Goal: Transaction & Acquisition: Purchase product/service

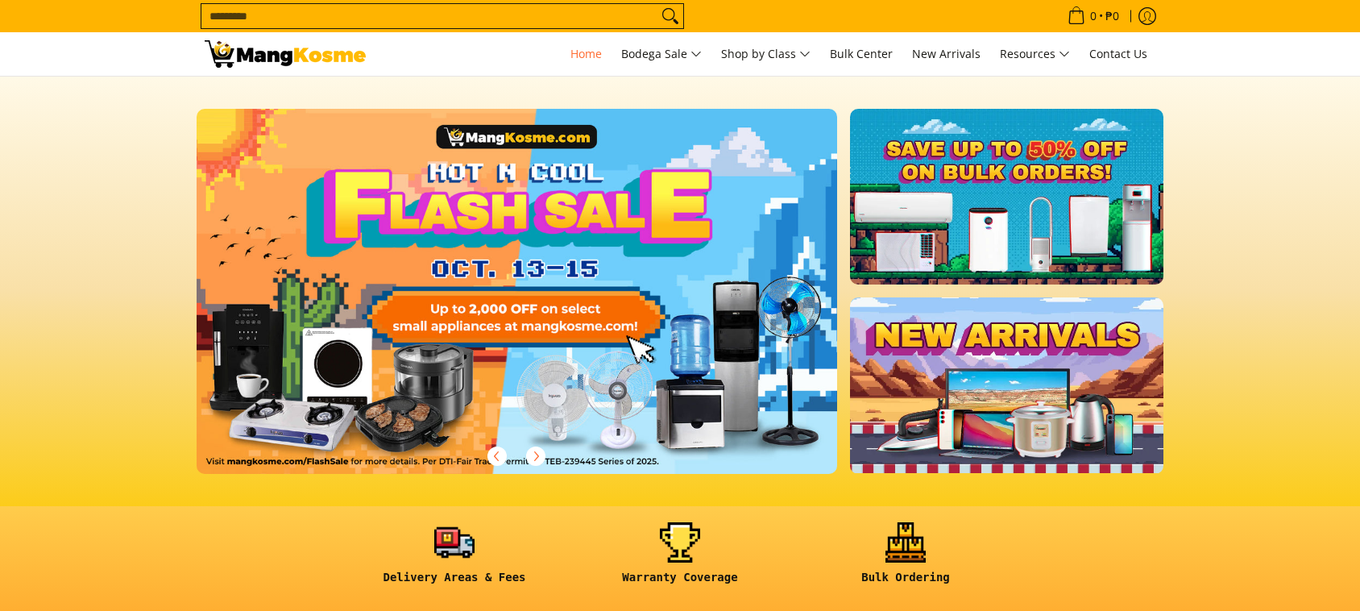
click at [566, 18] on input "Search..." at bounding box center [429, 16] width 456 height 24
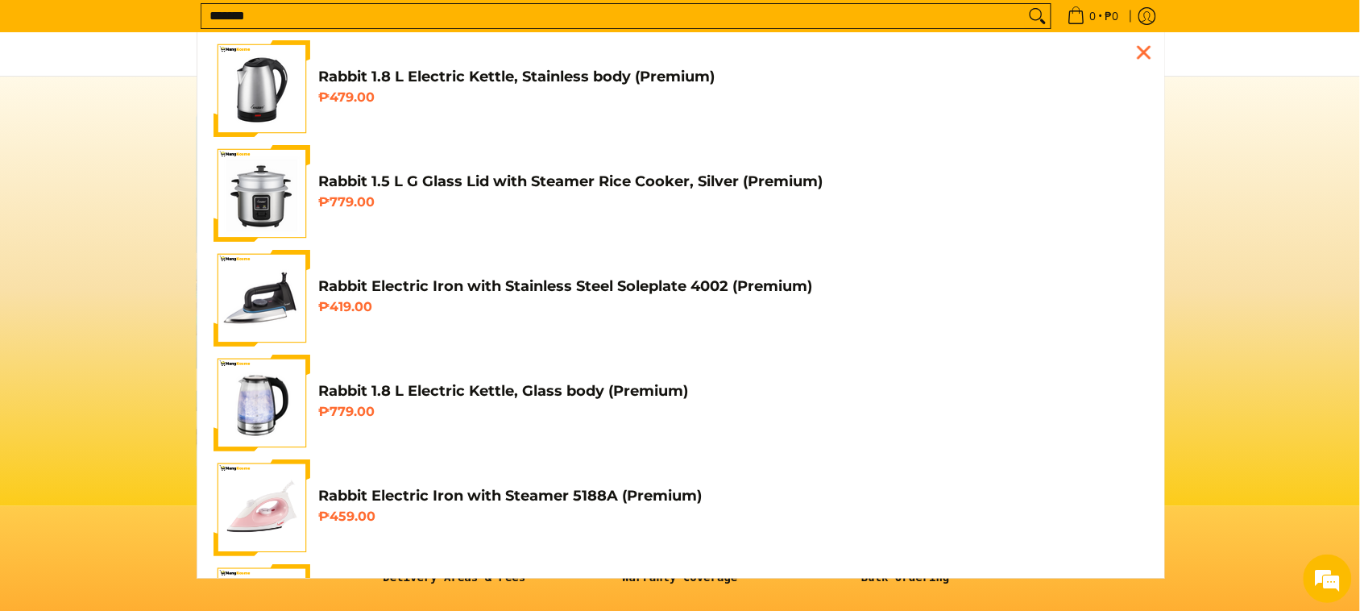
scroll to position [0, 641]
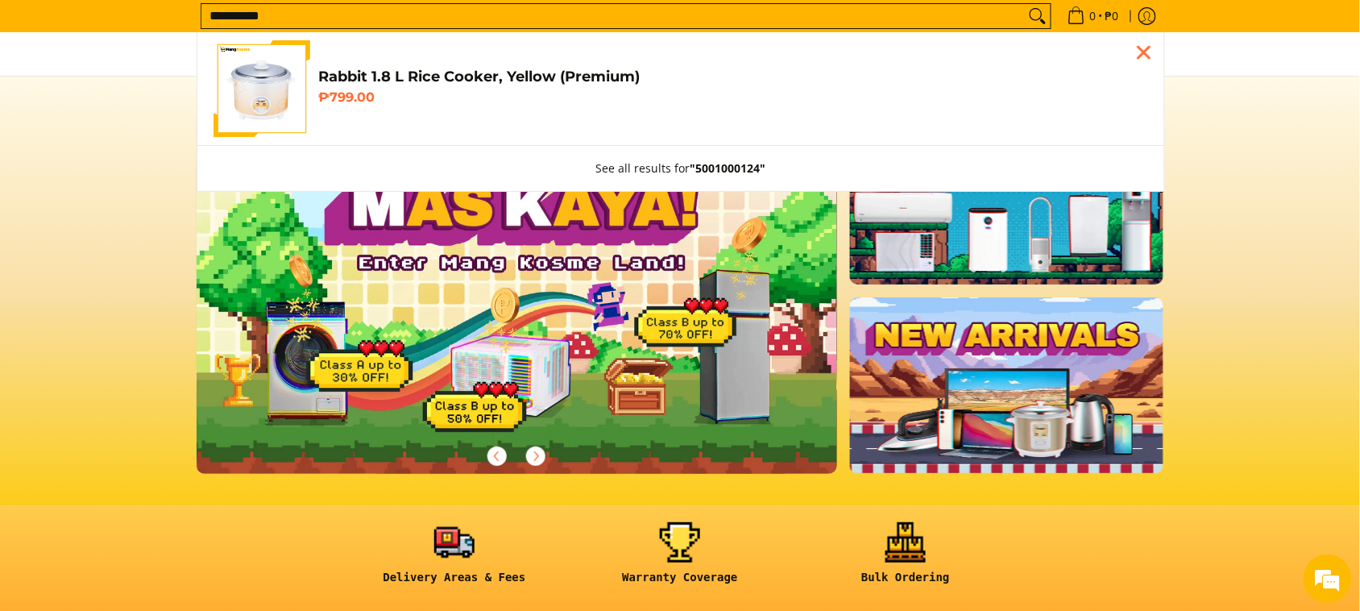
type input "**********"
click at [501, 125] on link "Rabbit 1.8 L Rice Cooker, Yellow (Premium) ₱799.00" at bounding box center [681, 88] width 935 height 97
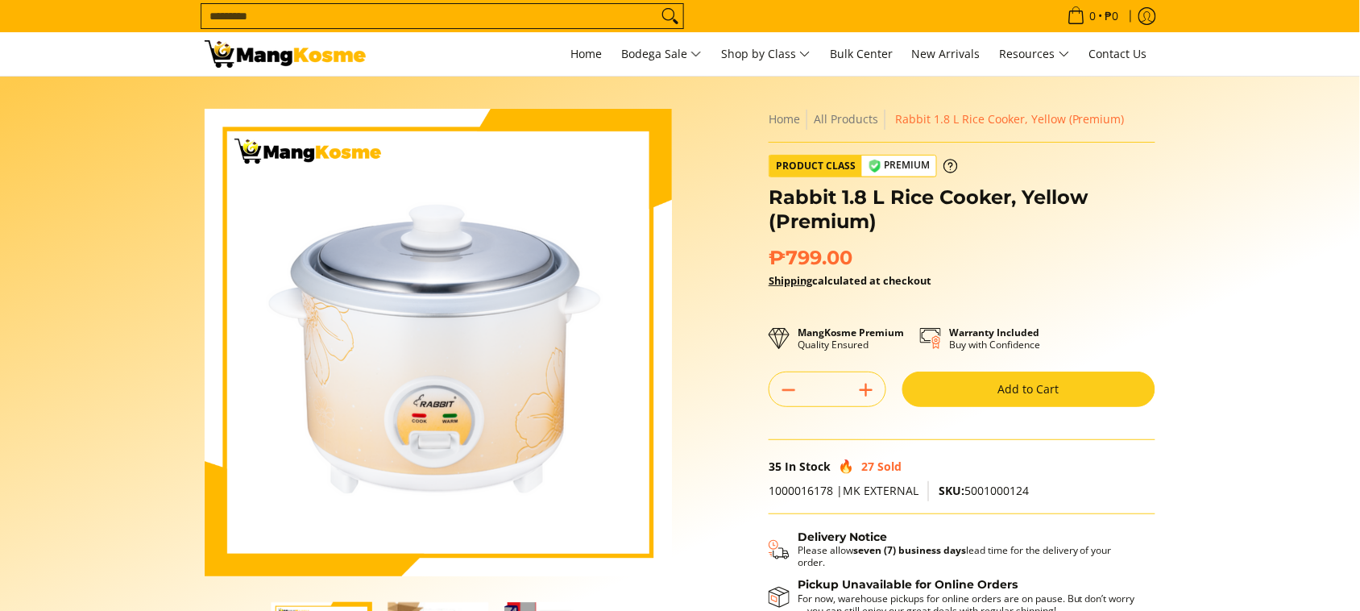
click at [988, 376] on button "Add to Cart" at bounding box center [1028, 388] width 253 height 35
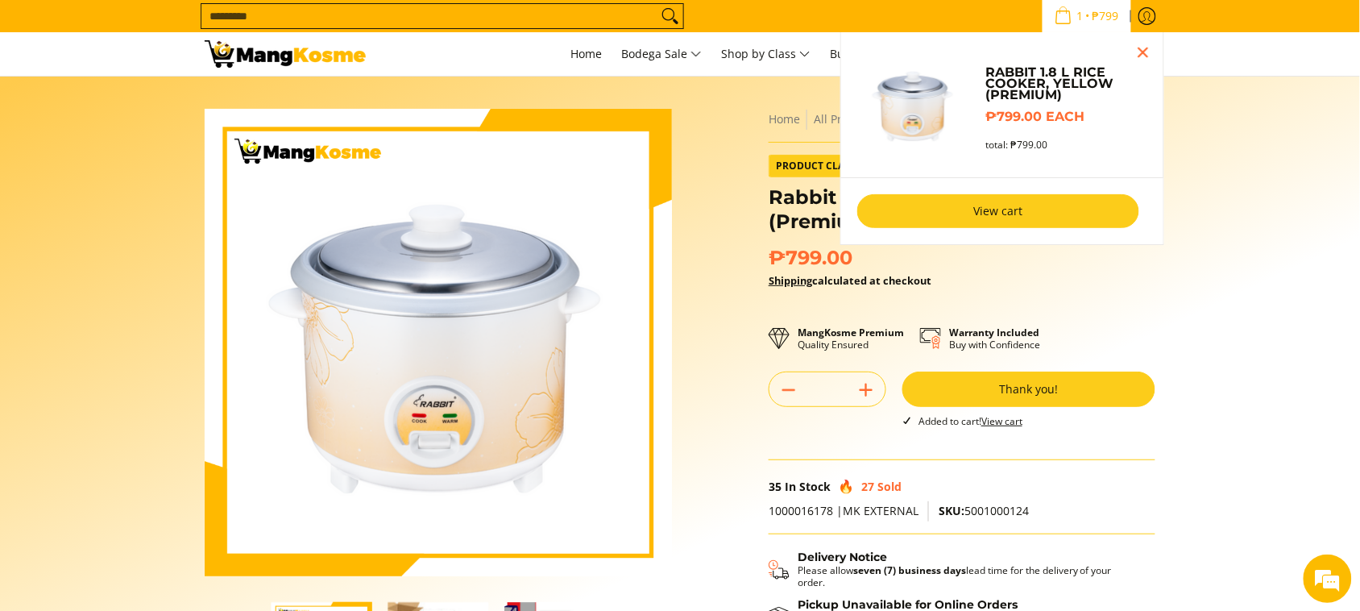
click at [979, 218] on link "View cart" at bounding box center [998, 211] width 282 height 34
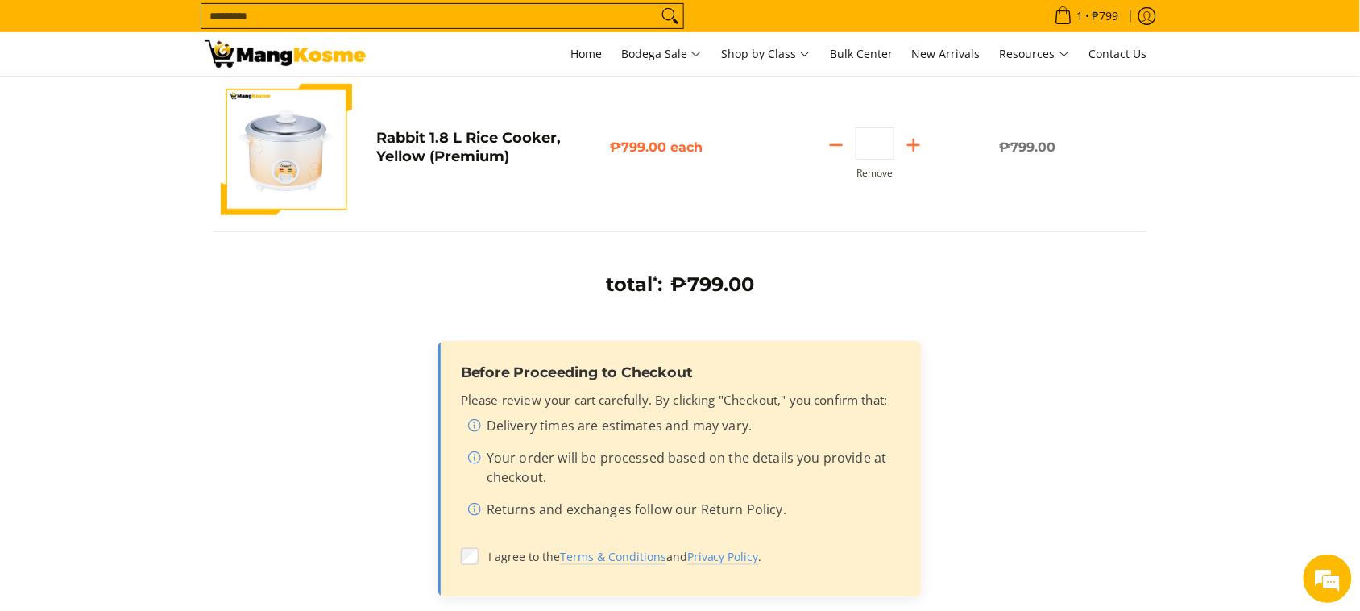
scroll to position [302, 0]
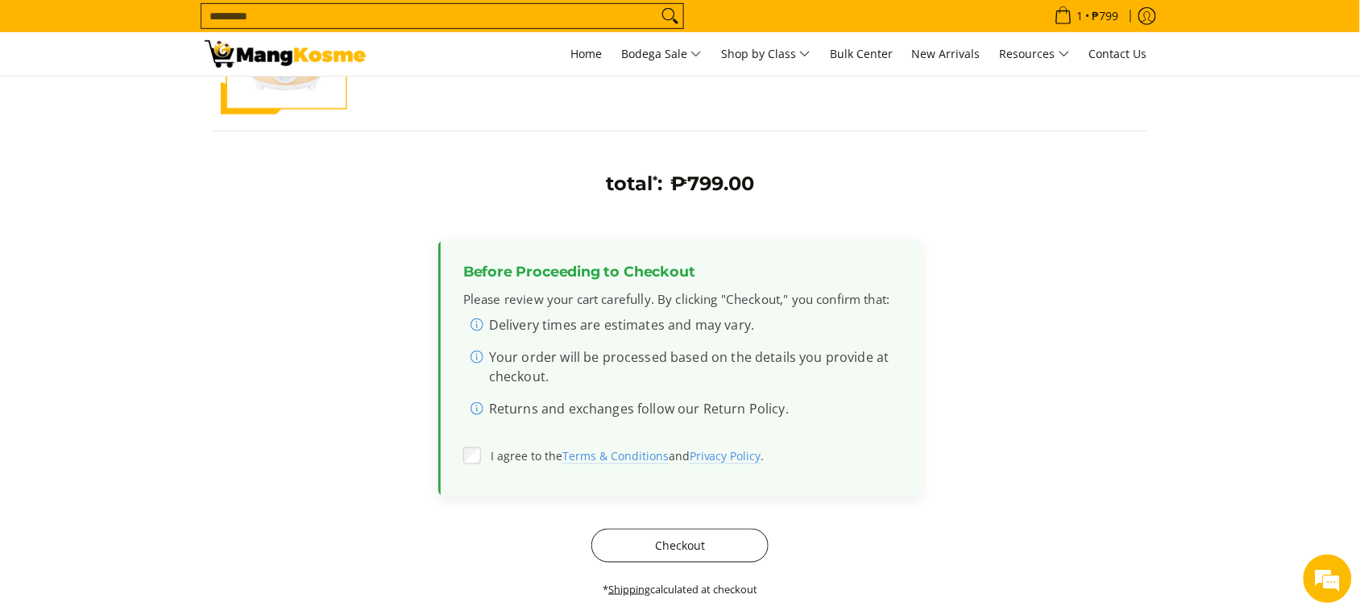
click at [631, 541] on button "Checkout" at bounding box center [679, 546] width 177 height 34
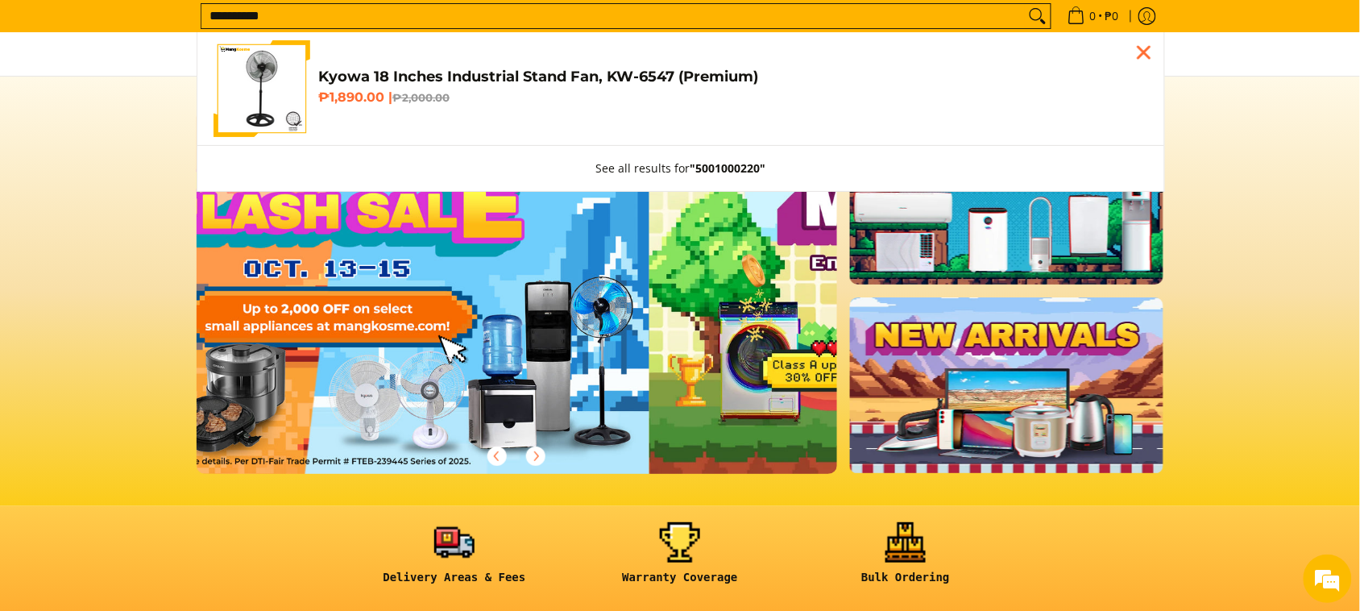
type input "**********"
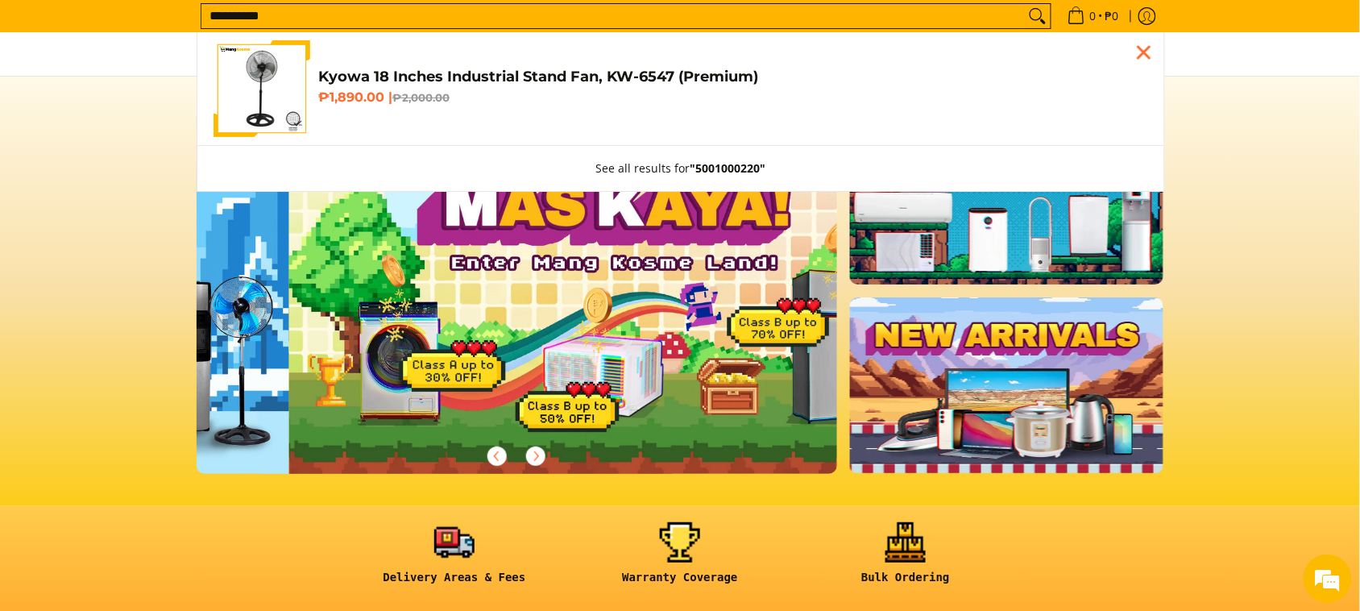
click at [492, 81] on h4 "Kyowa 18 Inches Industrial Stand Fan, KW-6547 (Premium)" at bounding box center [733, 77] width 830 height 19
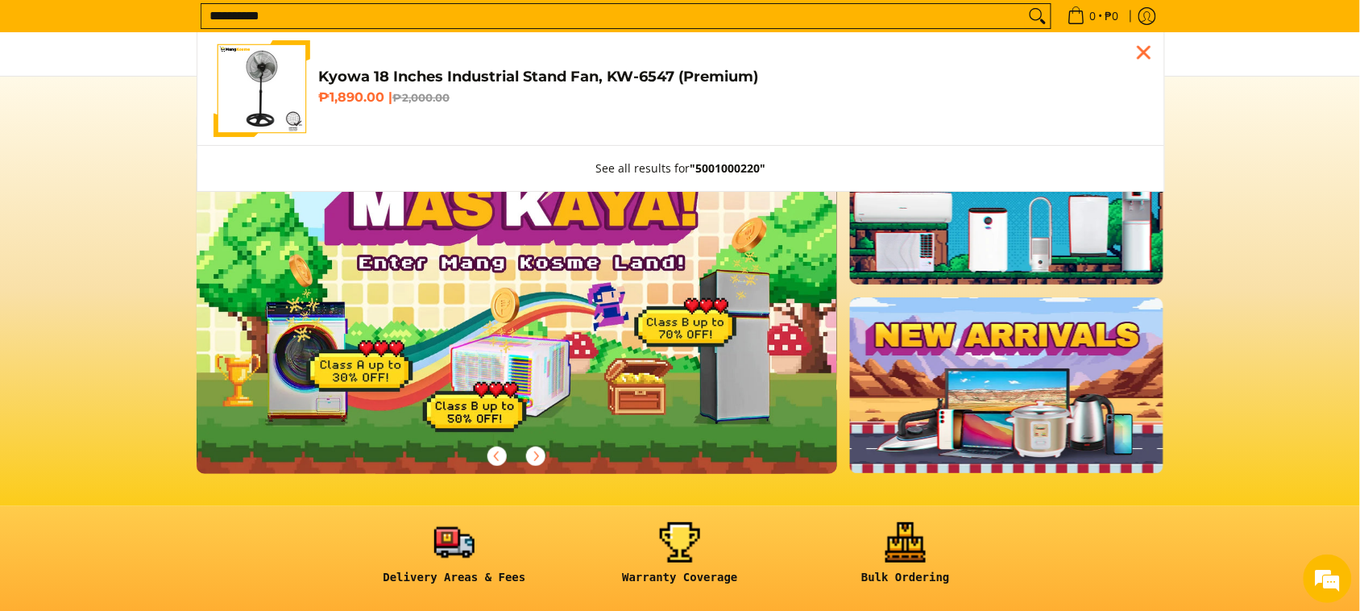
scroll to position [0, 641]
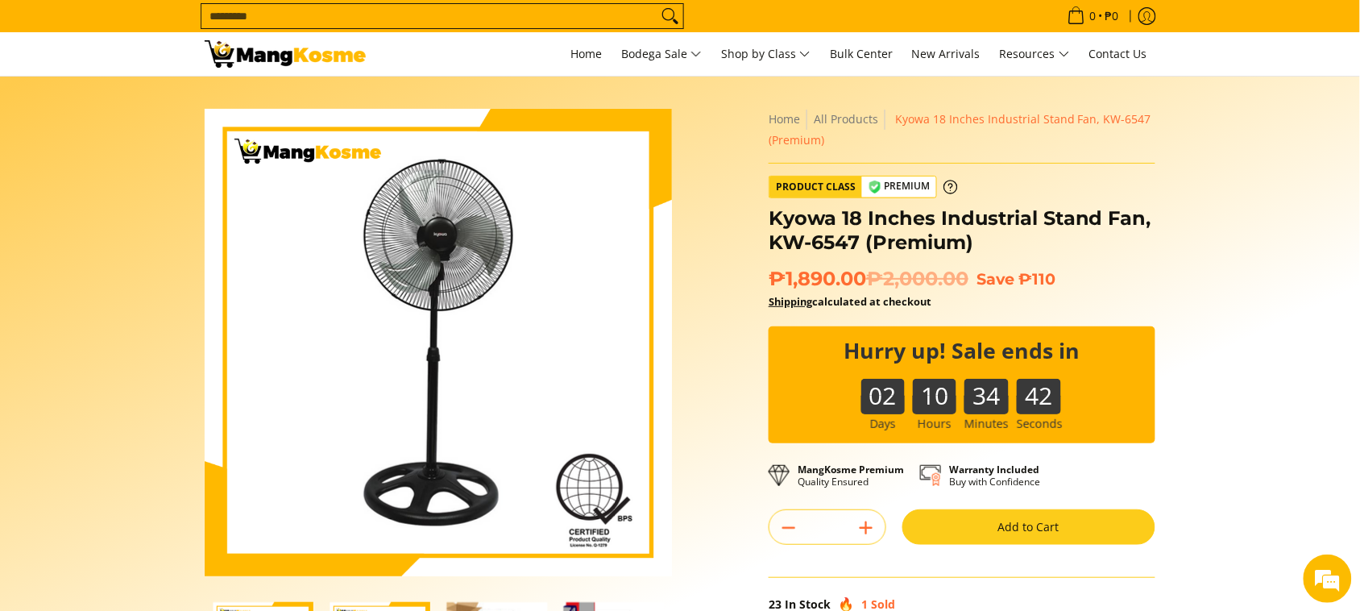
drag, startPoint x: 1013, startPoint y: 528, endPoint x: 1009, endPoint y: 521, distance: 8.3
click at [1009, 521] on button "Add to Cart" at bounding box center [1028, 526] width 253 height 35
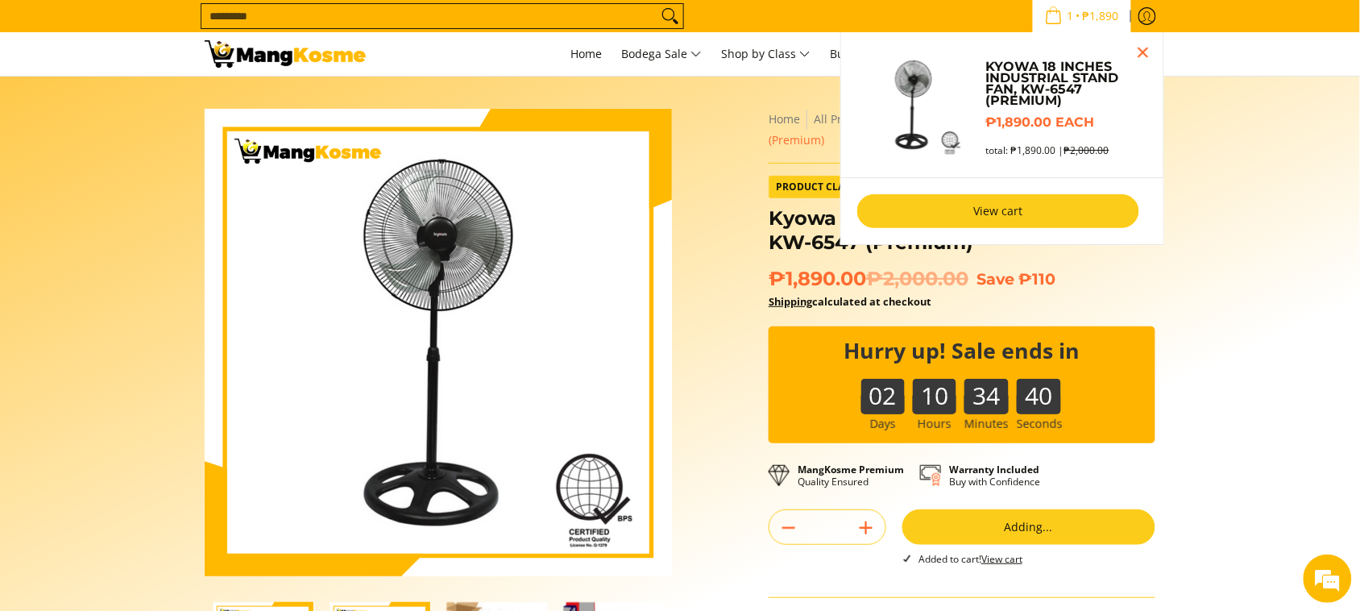
click at [994, 206] on link "View cart" at bounding box center [998, 211] width 282 height 34
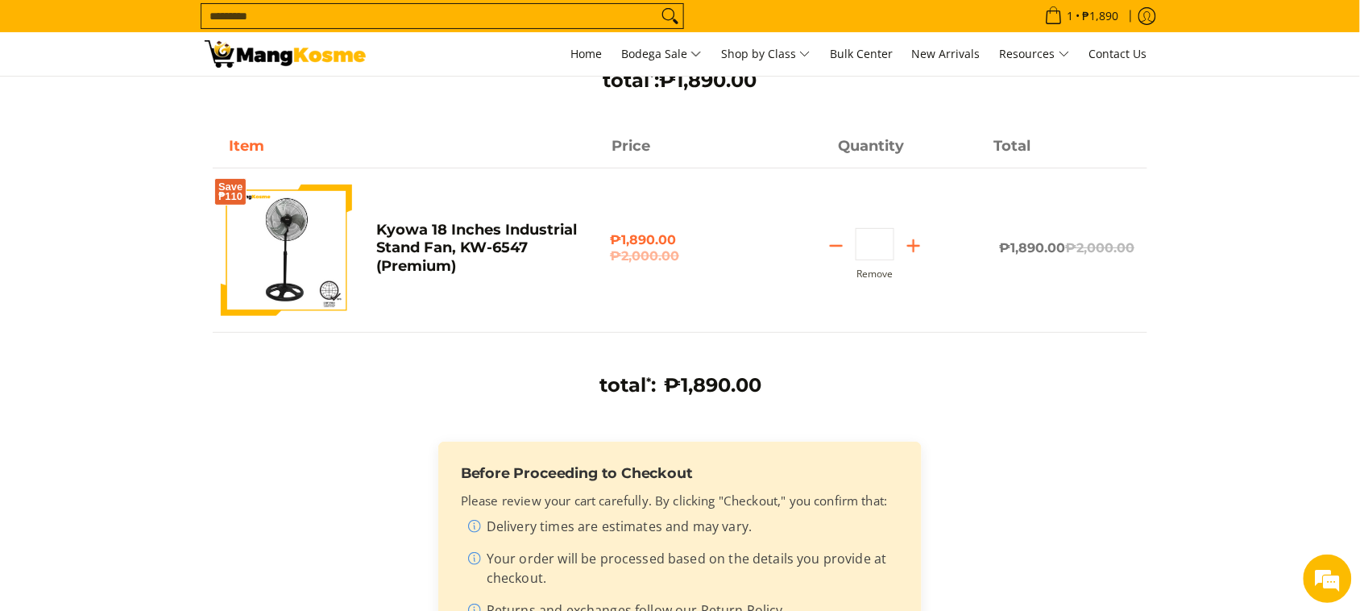
scroll to position [403, 0]
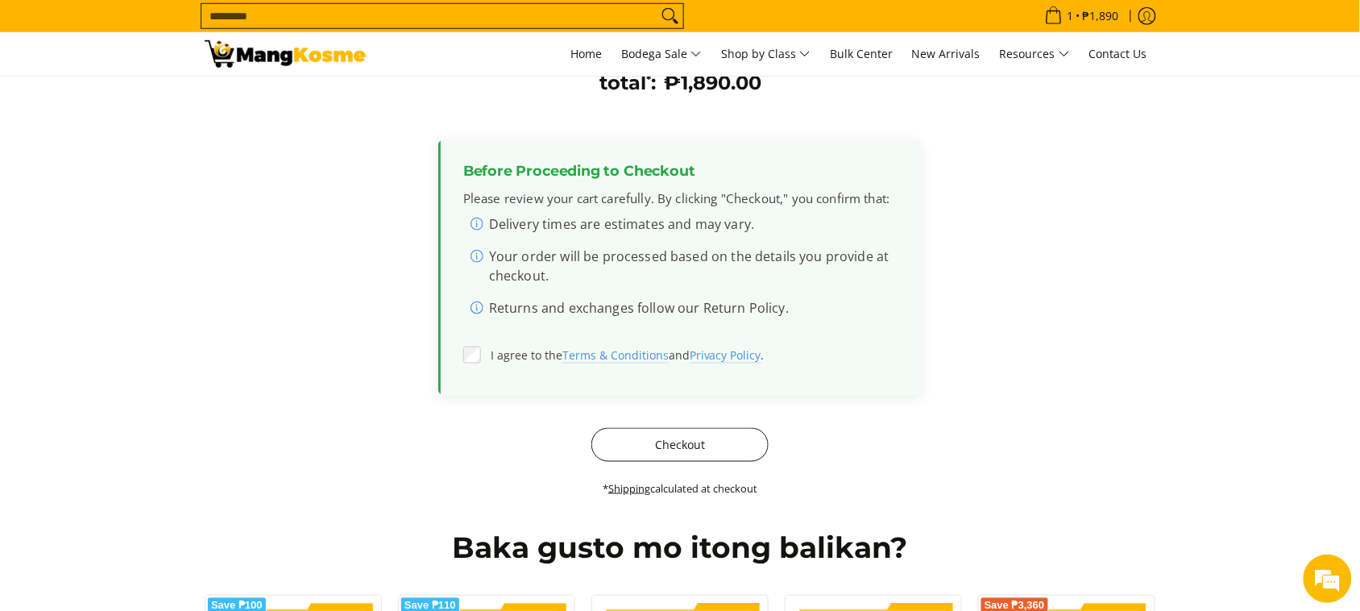
click at [616, 434] on button "Checkout" at bounding box center [679, 445] width 177 height 34
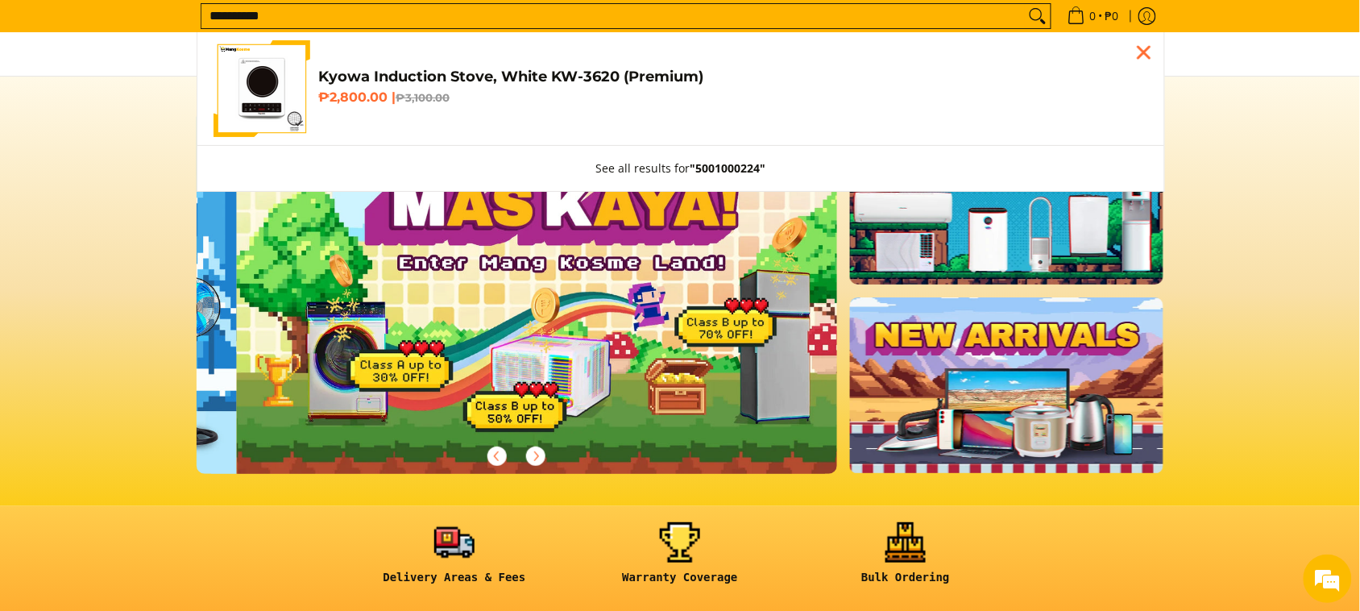
scroll to position [0, 641]
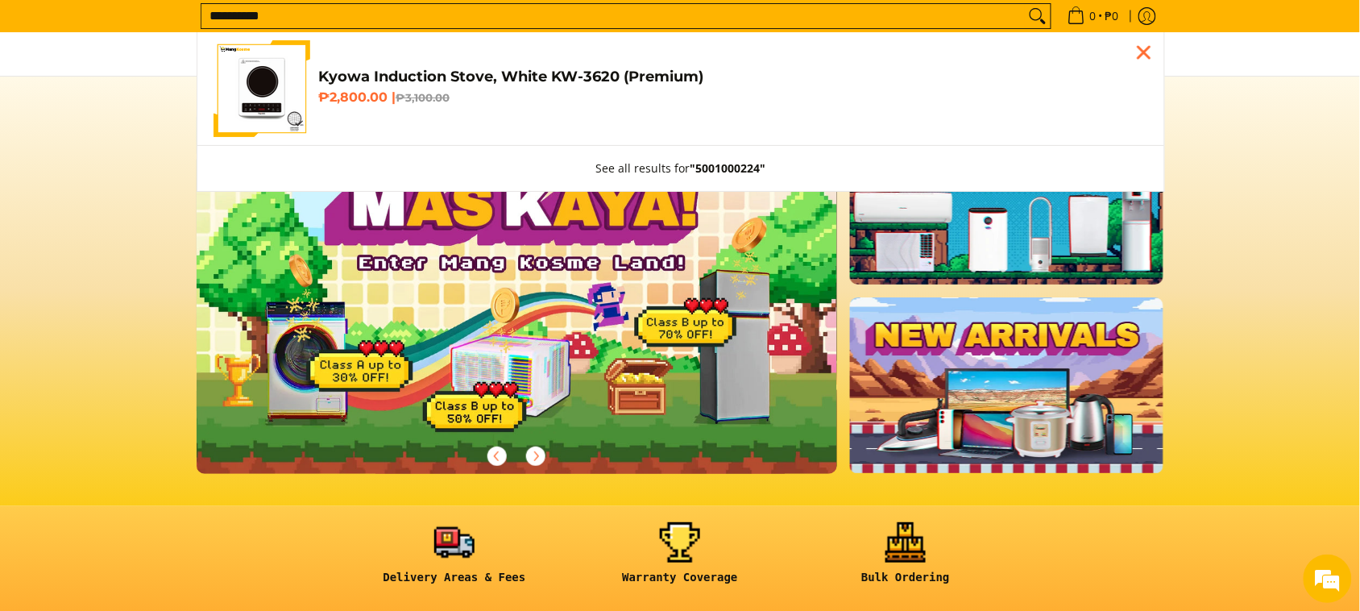
type input "**********"
click at [479, 77] on h4 "Kyowa Induction Stove, White KW-3620 (Premium)" at bounding box center [733, 77] width 830 height 19
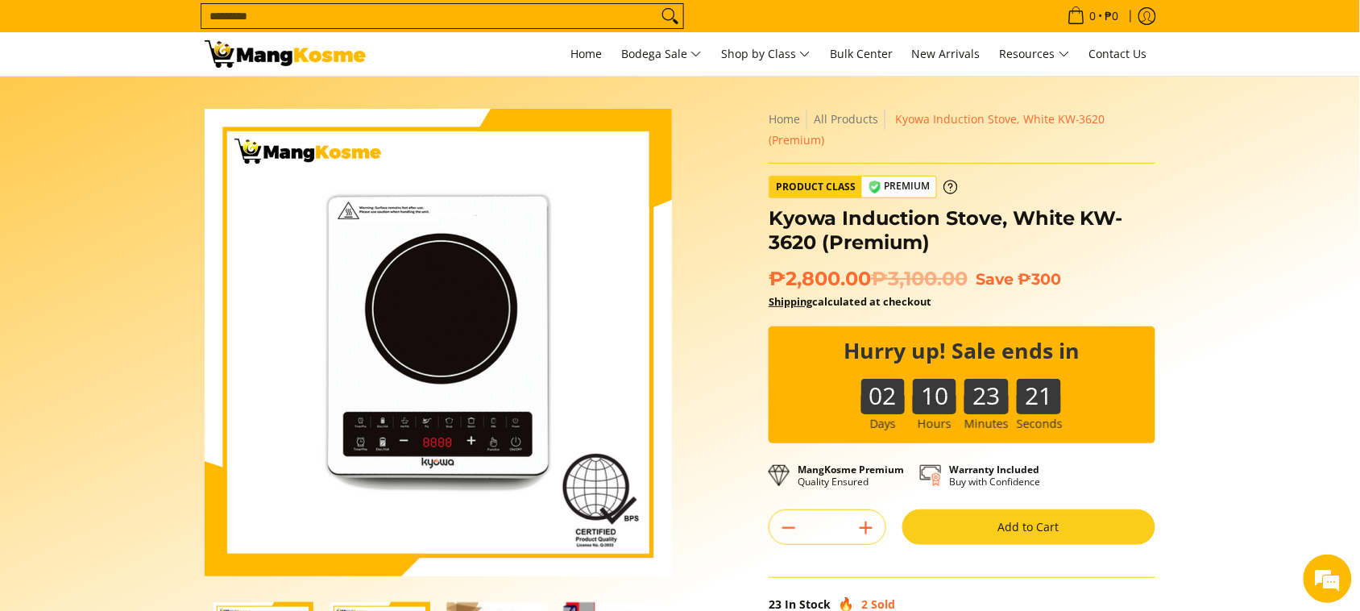
click at [1064, 530] on button "Add to Cart" at bounding box center [1028, 526] width 253 height 35
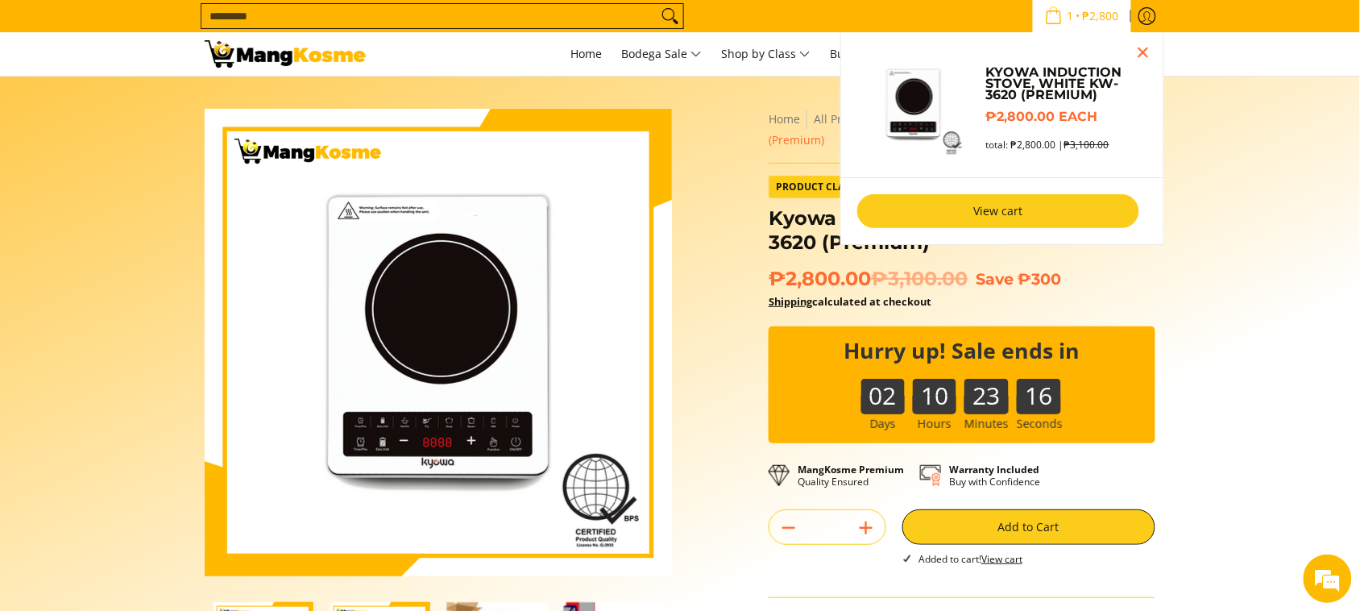
click at [990, 211] on link "View cart" at bounding box center [998, 211] width 282 height 34
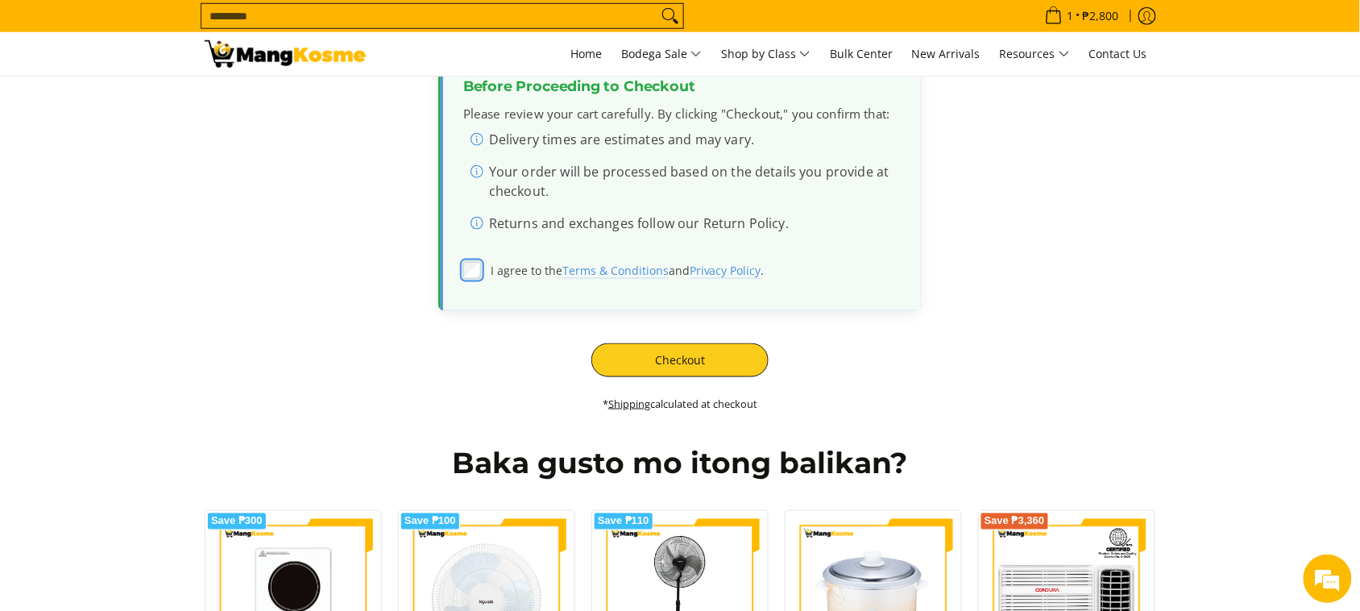
scroll to position [504, 0]
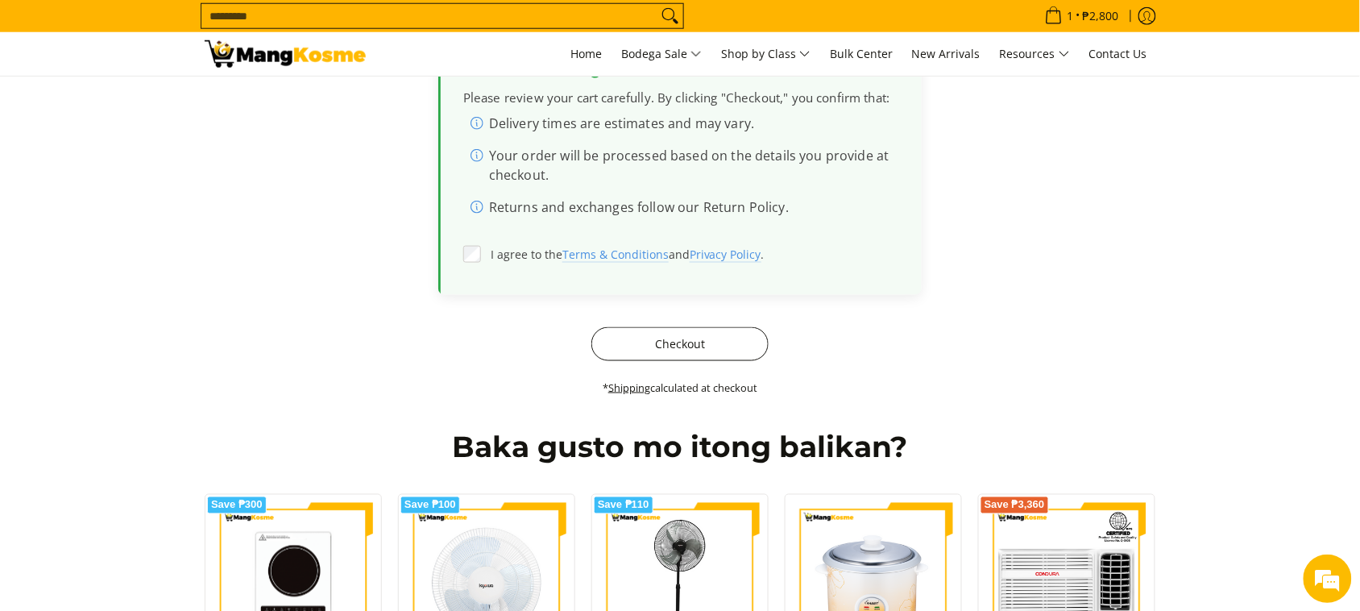
click at [637, 348] on button "Checkout" at bounding box center [679, 344] width 177 height 34
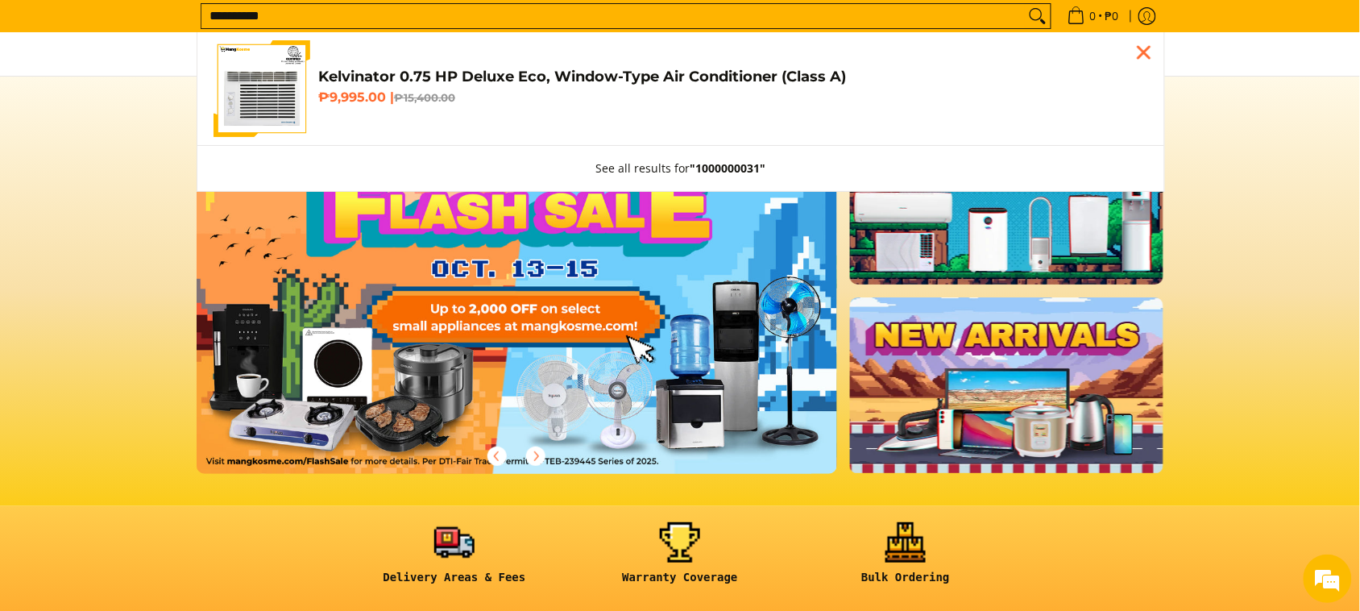
type input "**********"
click at [379, 106] on h6 "₱9,995.00 | ₱15,400.00" at bounding box center [733, 97] width 830 height 16
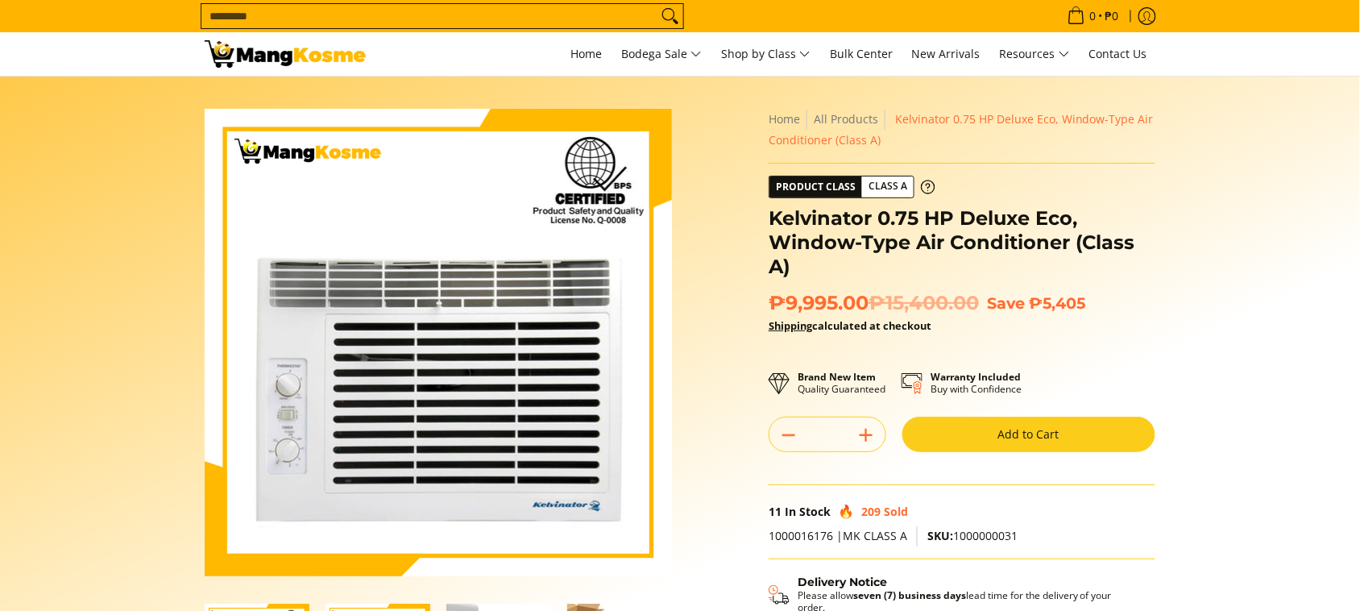
click at [965, 448] on button "Add to Cart" at bounding box center [1028, 434] width 253 height 35
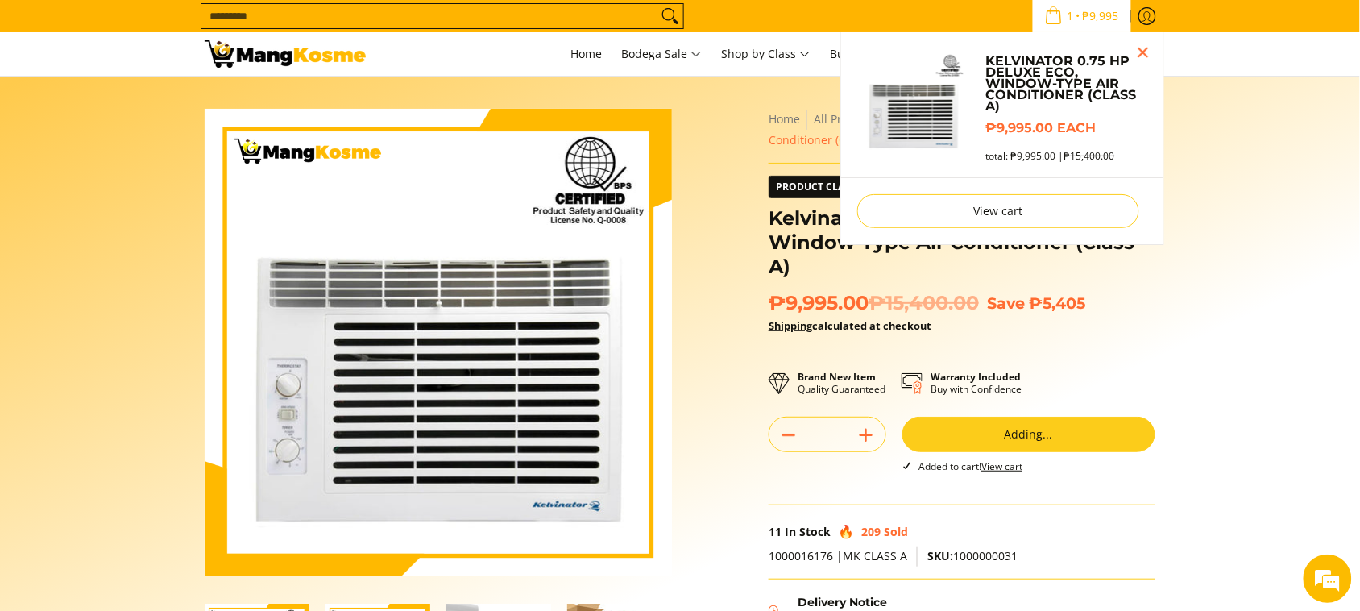
scroll to position [101, 0]
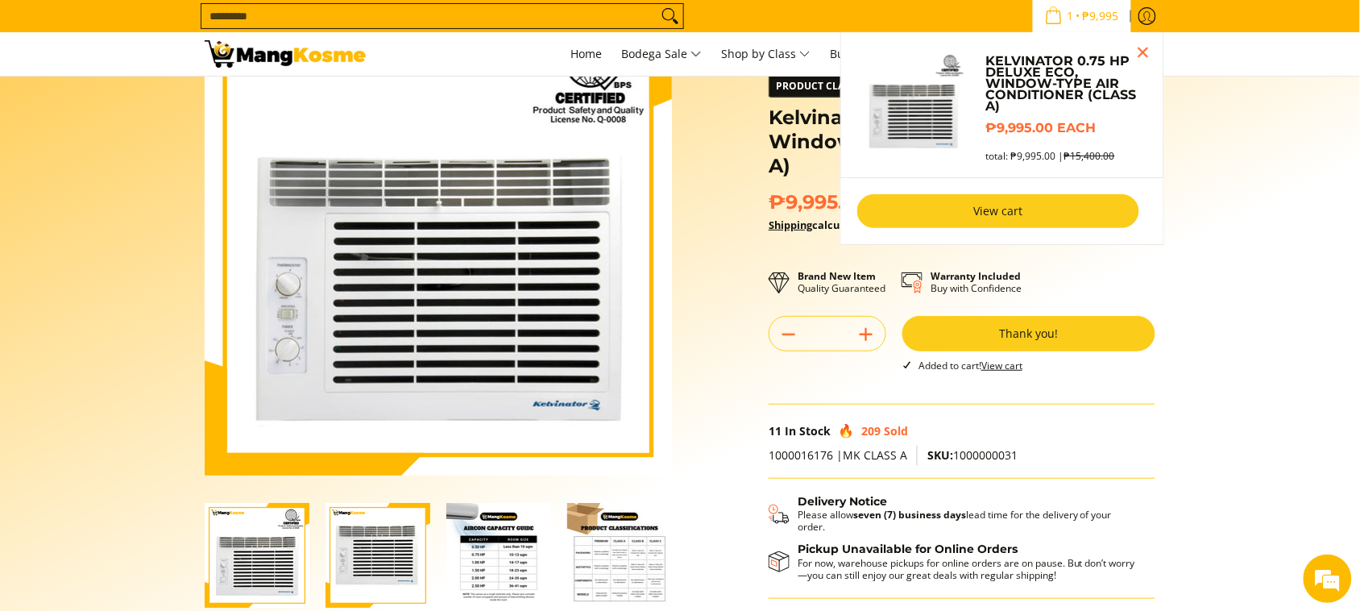
click at [1006, 223] on link "View cart" at bounding box center [998, 211] width 282 height 34
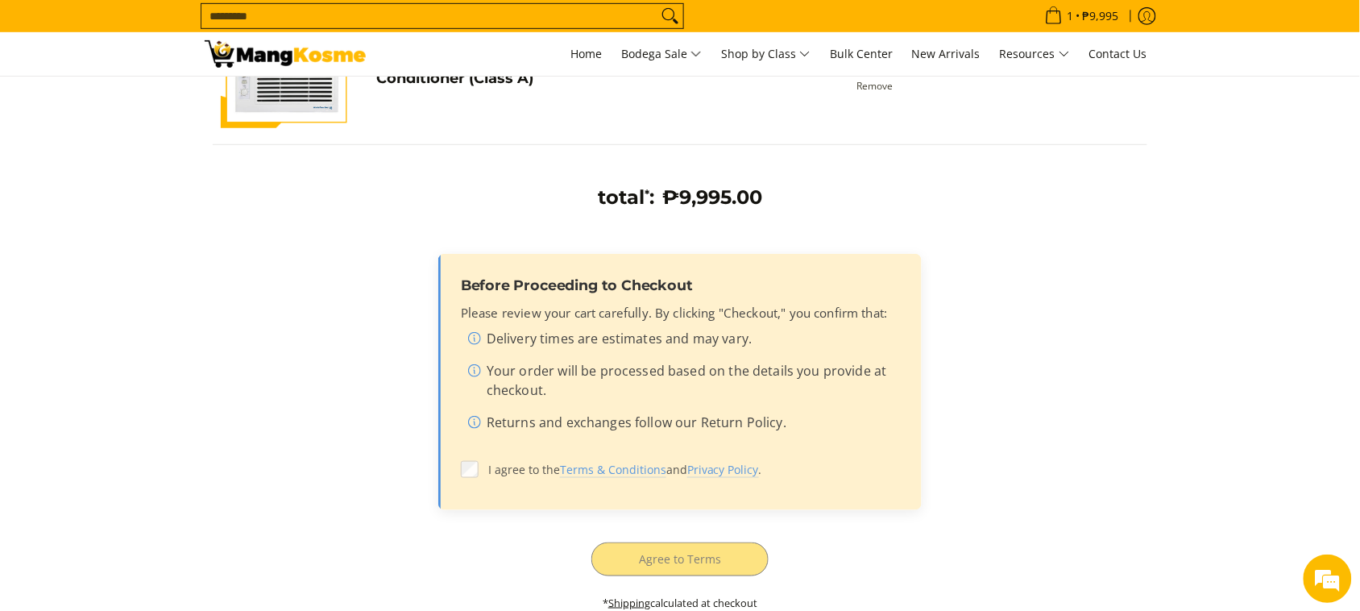
scroll to position [302, 0]
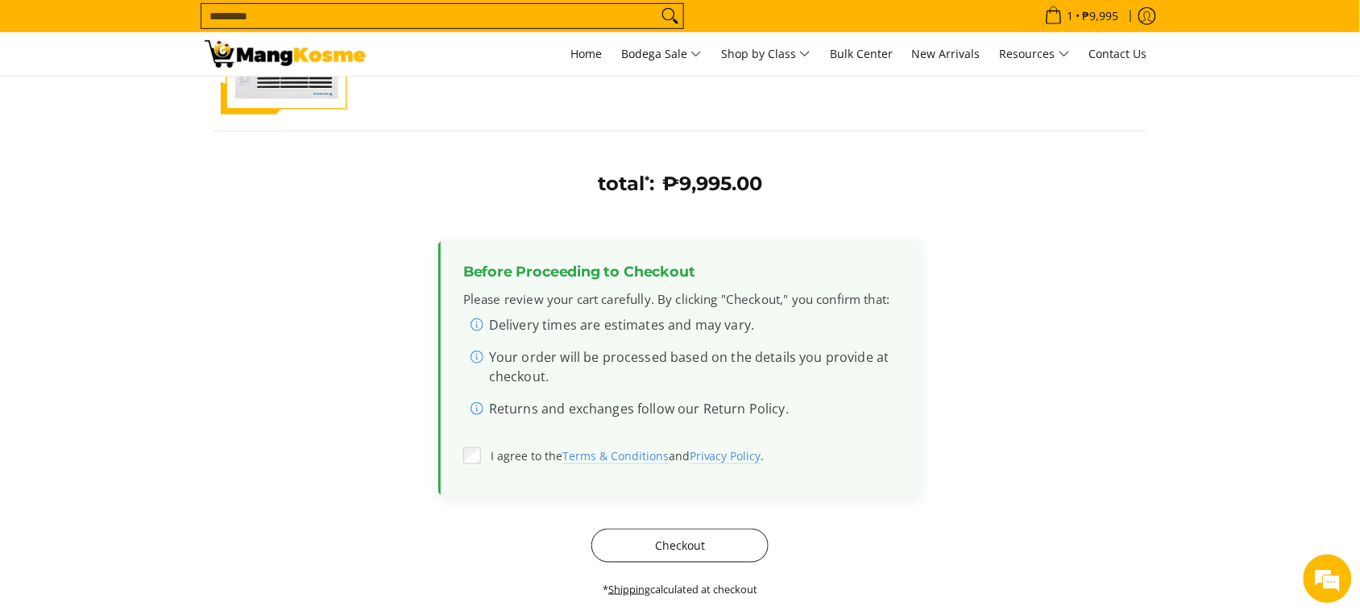
click at [658, 549] on button "Checkout" at bounding box center [679, 546] width 177 height 34
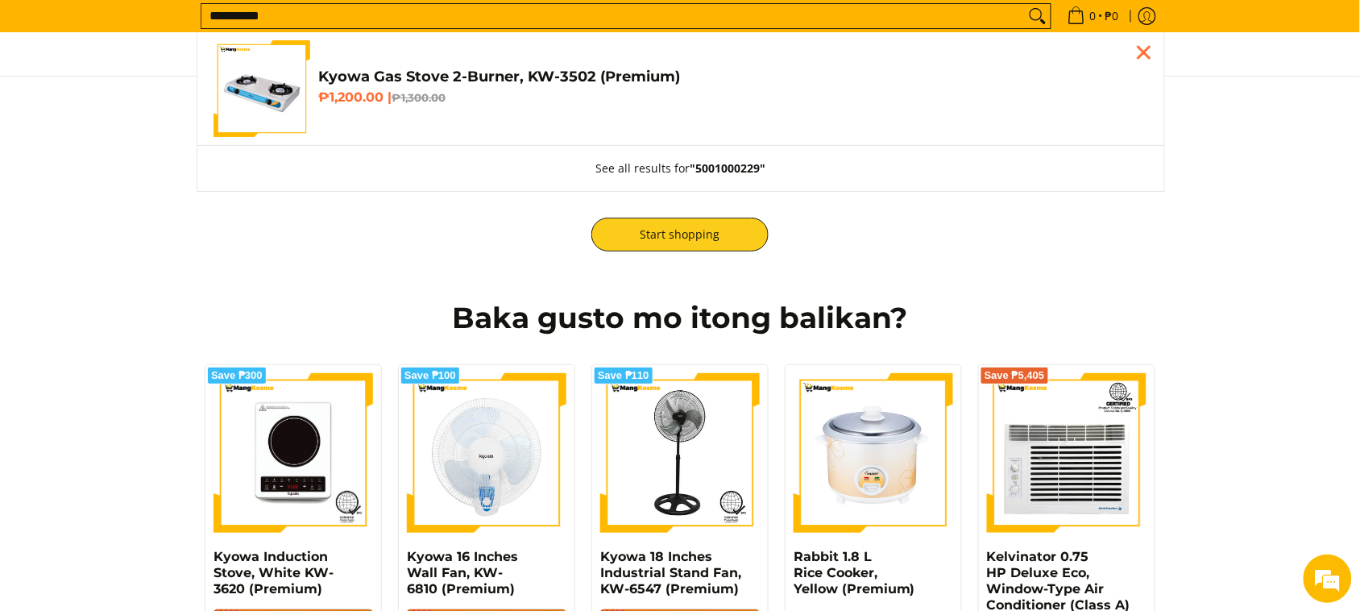
type input "**********"
click at [248, 74] on img "Customer Navigation" at bounding box center [262, 88] width 97 height 97
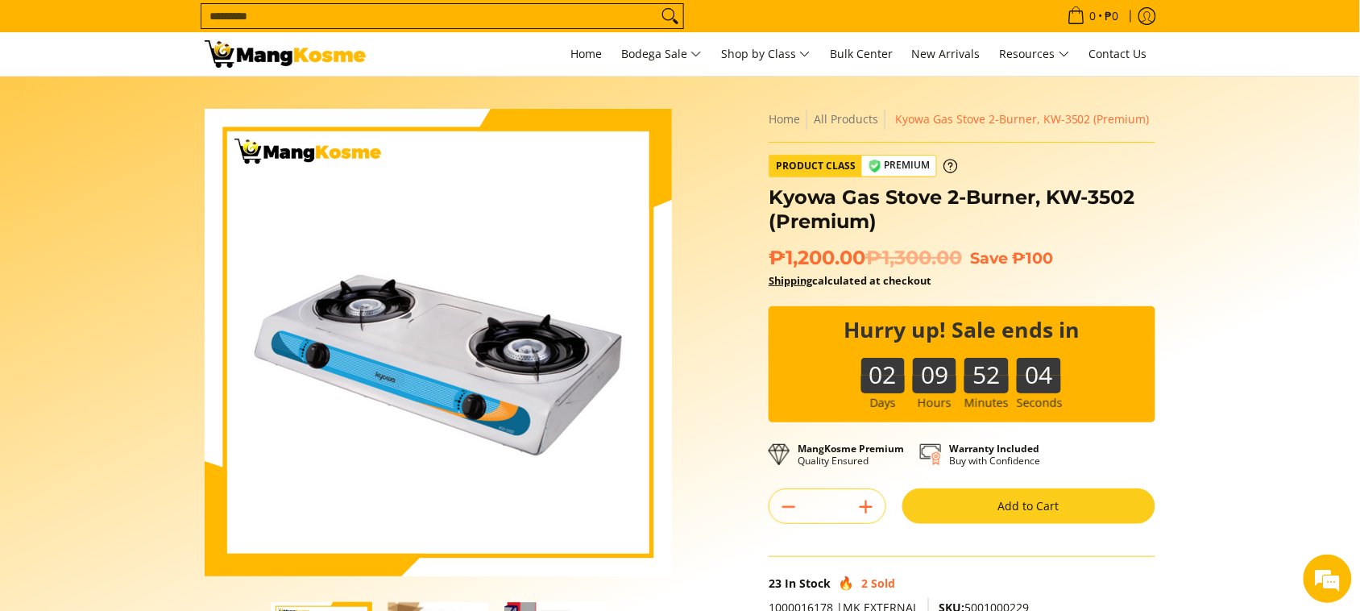
click at [1008, 504] on button "Add to Cart" at bounding box center [1028, 505] width 253 height 35
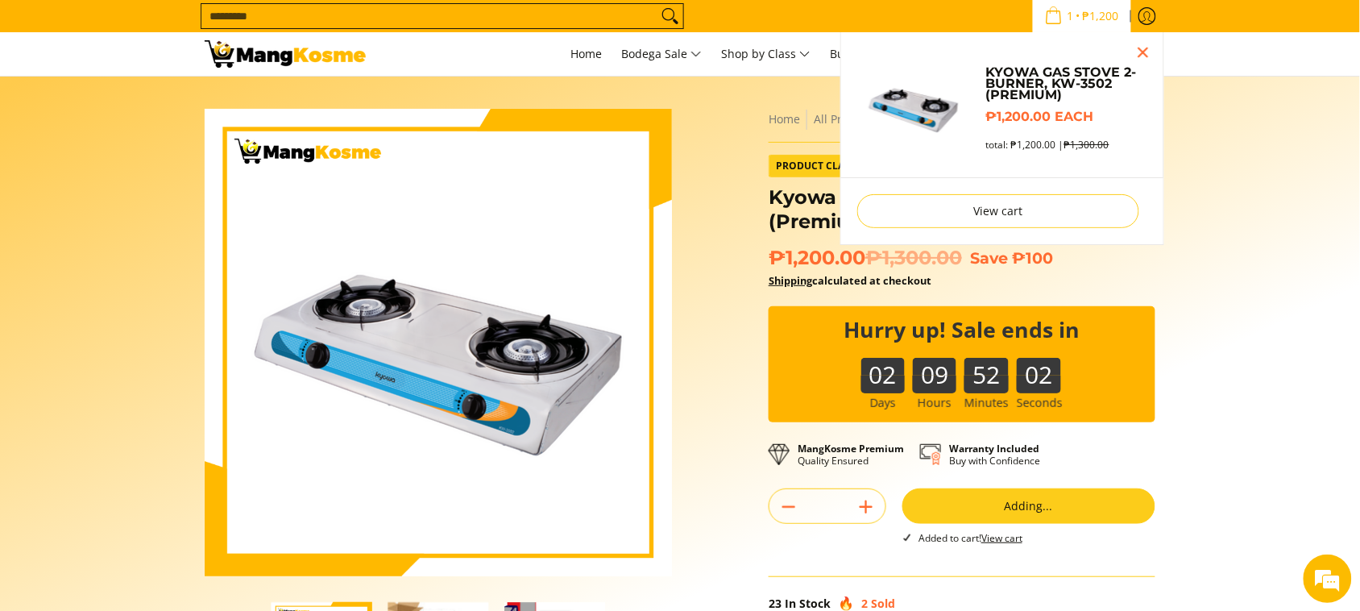
click at [324, 15] on input "Search..." at bounding box center [429, 16] width 456 height 24
click at [329, 21] on input "Search..." at bounding box center [429, 16] width 456 height 24
click at [42, 220] on section "Skip to Main Content Enable zoom Disable zoom Enable zoom Disable zoom Enable z…" at bounding box center [680, 464] width 1360 height 774
click at [357, 20] on input "Search..." at bounding box center [429, 16] width 456 height 24
click at [1316, 275] on section "Skip to Main Content Enable zoom Disable zoom Enable zoom Disable zoom Enable z…" at bounding box center [680, 464] width 1360 height 774
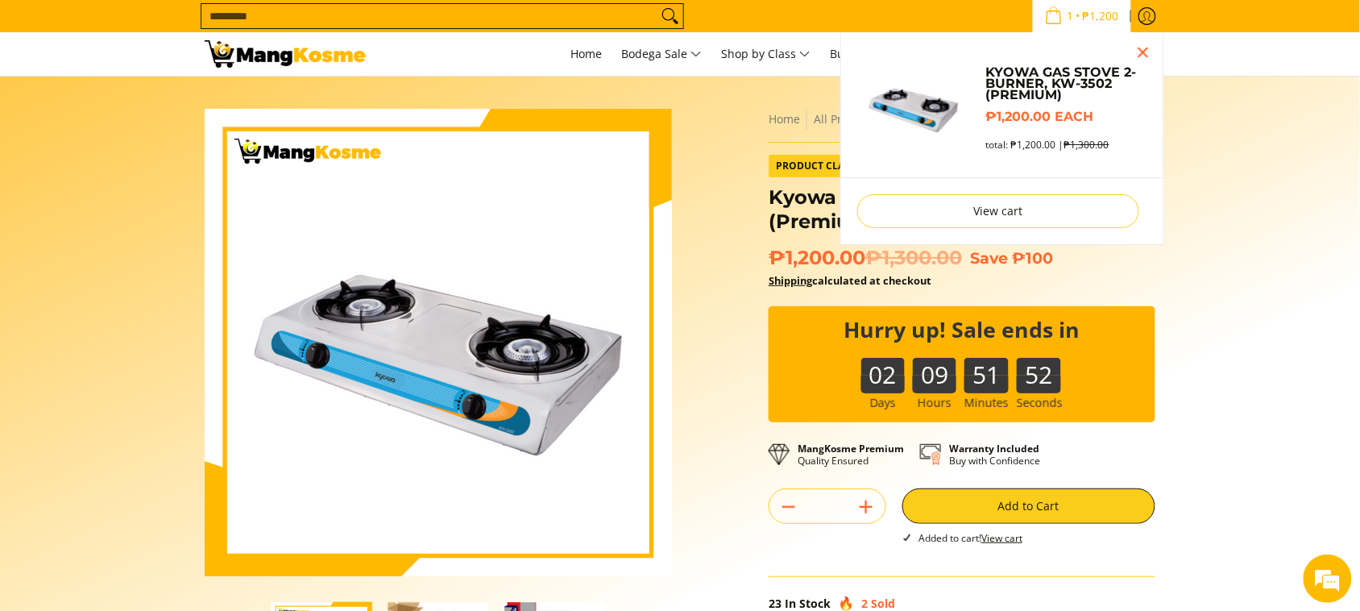
drag, startPoint x: 86, startPoint y: 153, endPoint x: 236, endPoint y: 2, distance: 213.1
click at [86, 150] on section "Skip to Main Content Enable zoom Disable zoom Enable zoom Disable zoom Enable z…" at bounding box center [680, 464] width 1360 height 774
click at [247, 13] on input "Search..." at bounding box center [429, 16] width 456 height 24
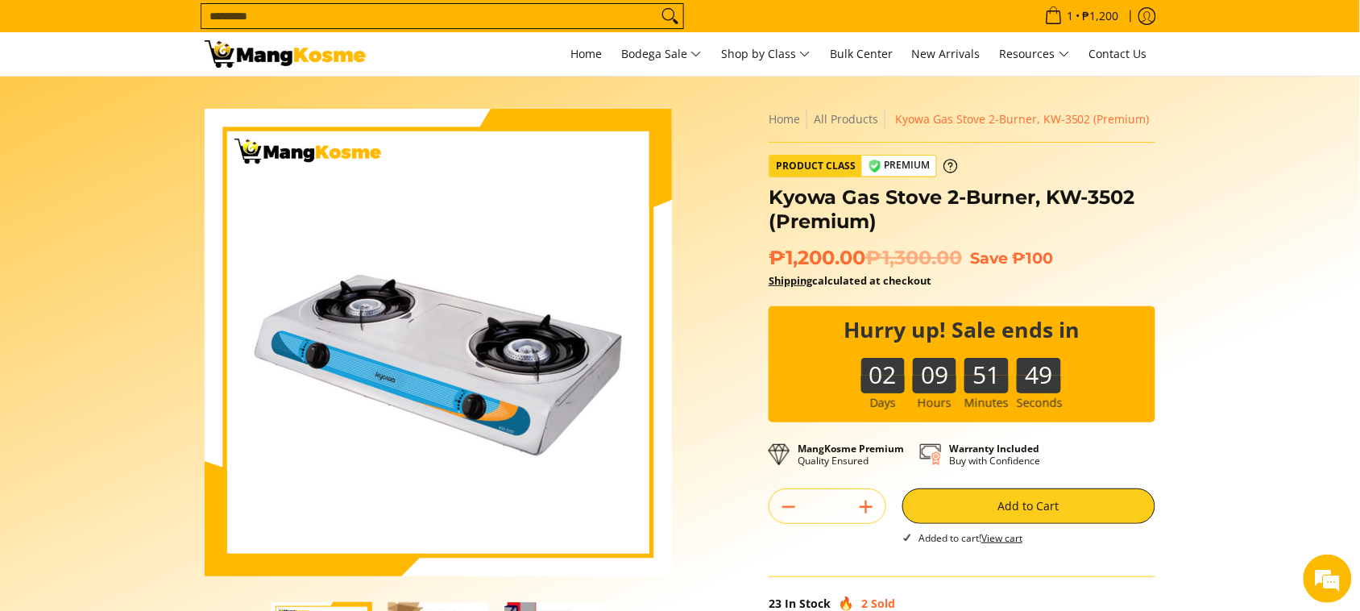
click at [468, 18] on input "Search..." at bounding box center [429, 16] width 456 height 24
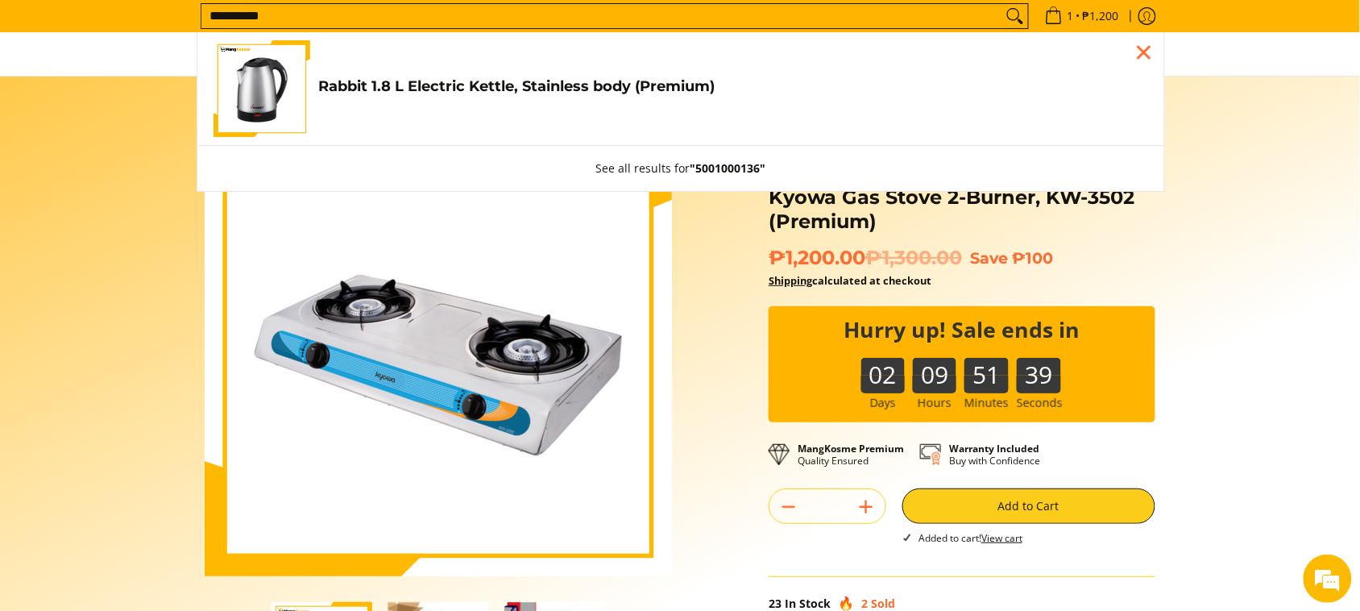
type input "**********"
click at [501, 54] on link "Rabbit 1.8 L Electric Kettle, Stainless body (Premium) ₱479.00" at bounding box center [681, 88] width 935 height 97
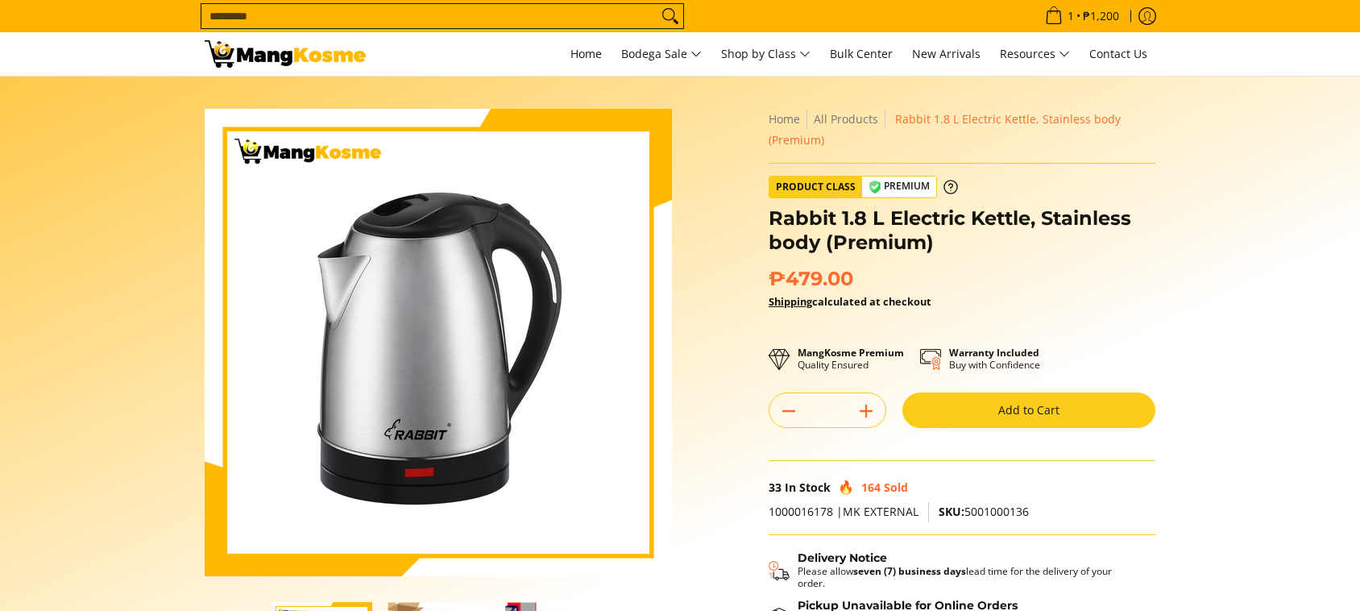
click at [968, 417] on button "Add to Cart" at bounding box center [1028, 409] width 253 height 35
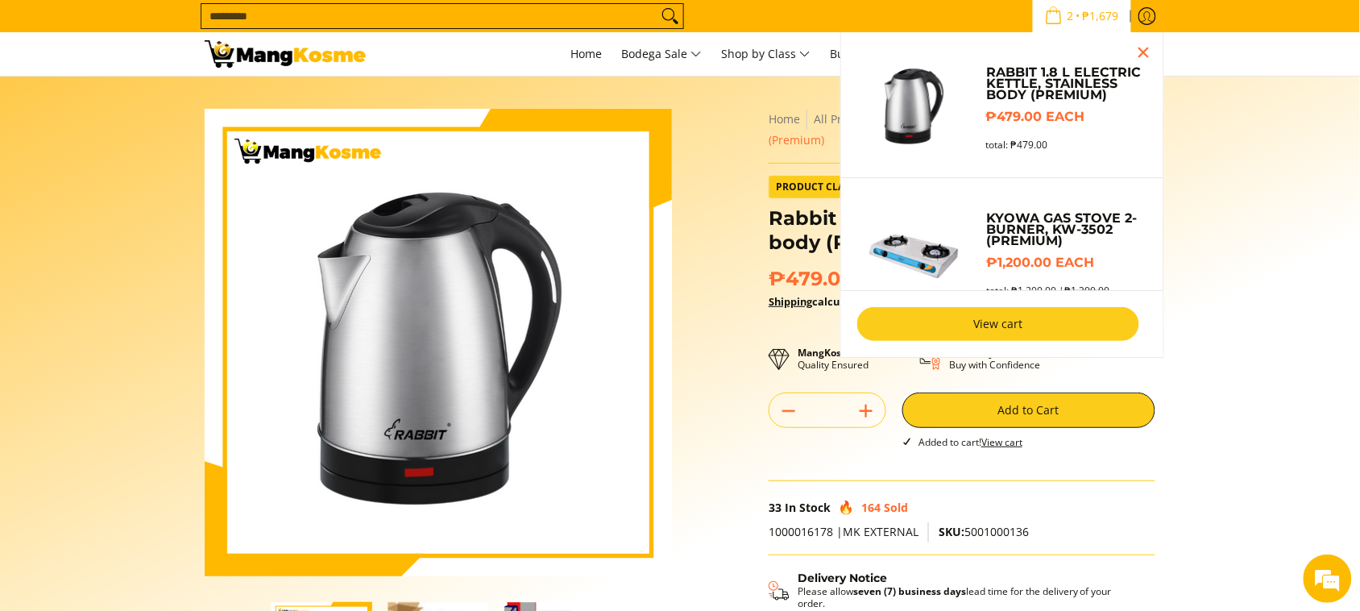
click at [951, 337] on link "View cart" at bounding box center [998, 324] width 282 height 34
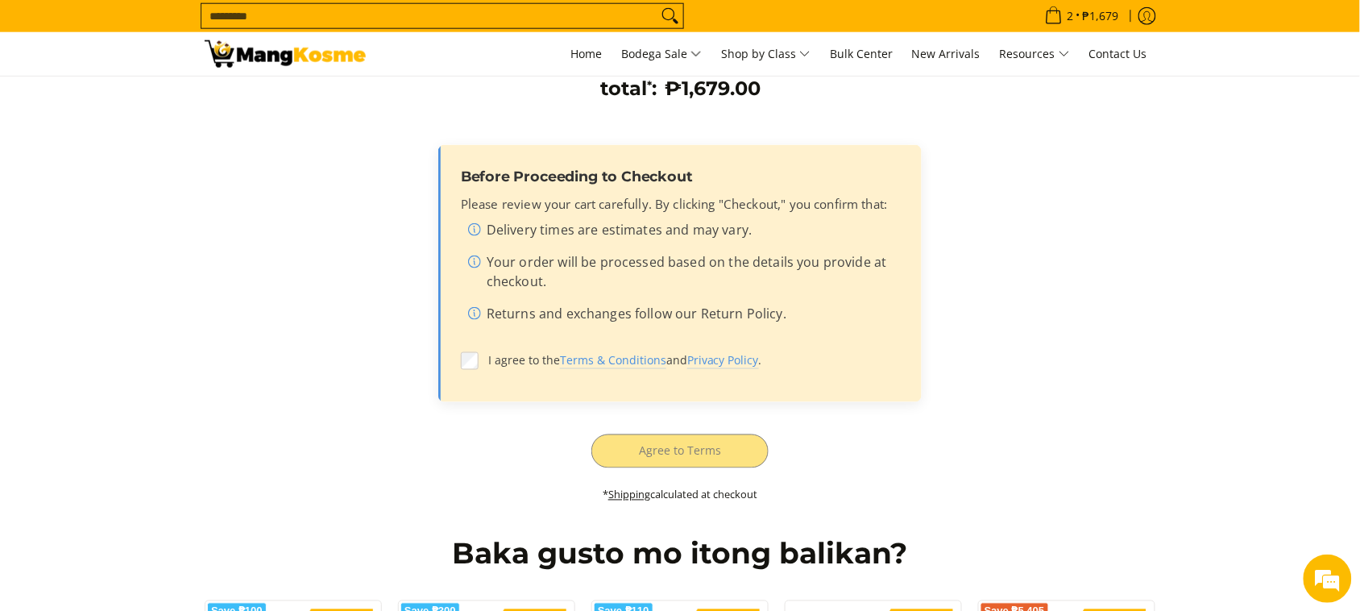
scroll to position [604, 0]
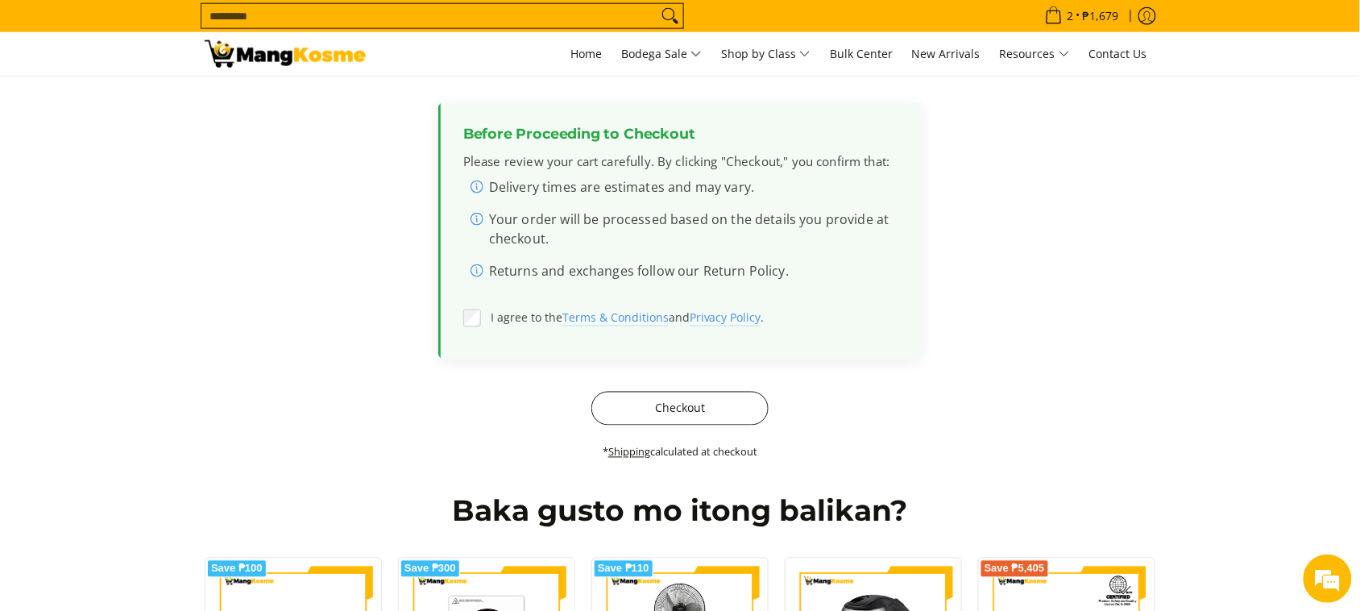
click at [634, 409] on button "Checkout" at bounding box center [679, 409] width 177 height 34
